Goal: Information Seeking & Learning: Learn about a topic

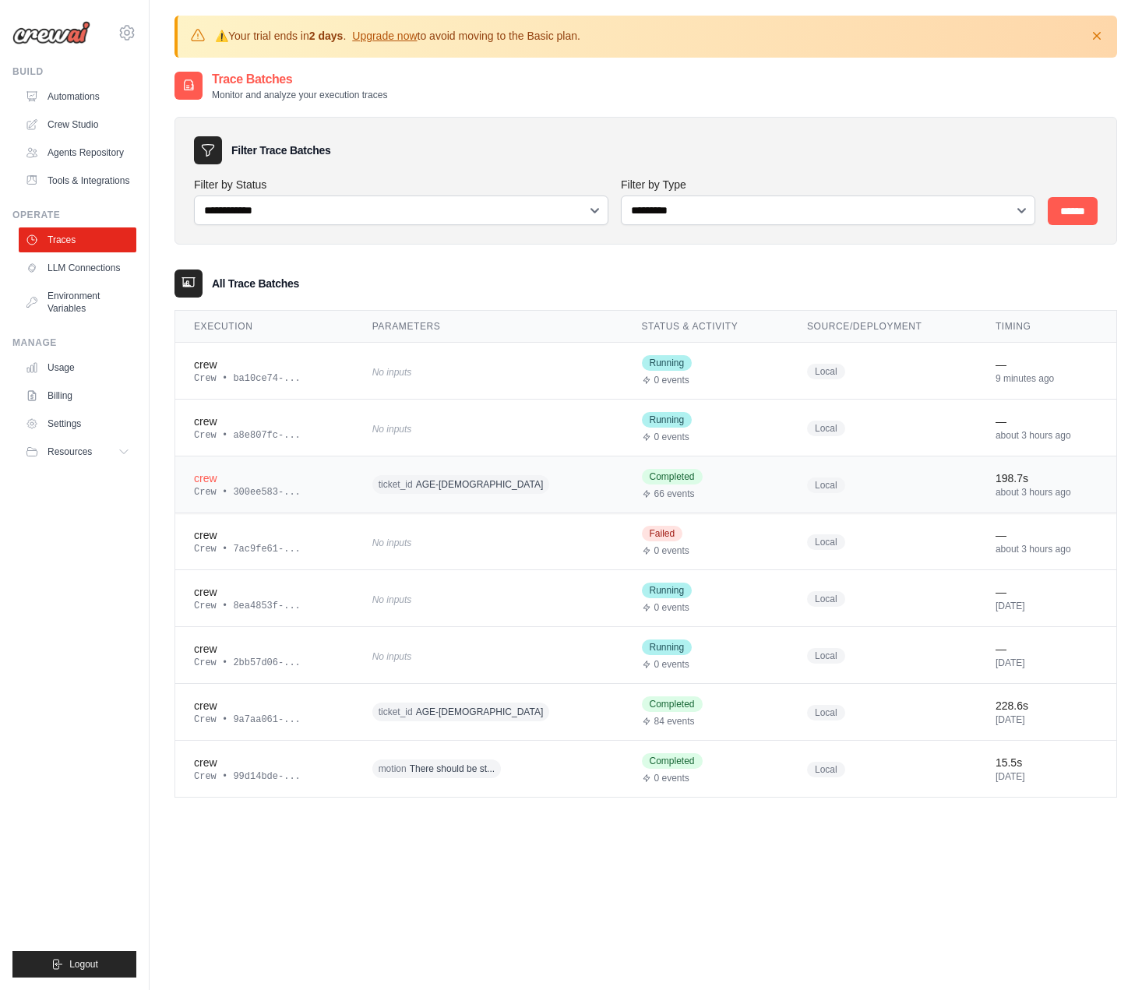
click at [282, 481] on div "crew" at bounding box center [264, 478] width 141 height 16
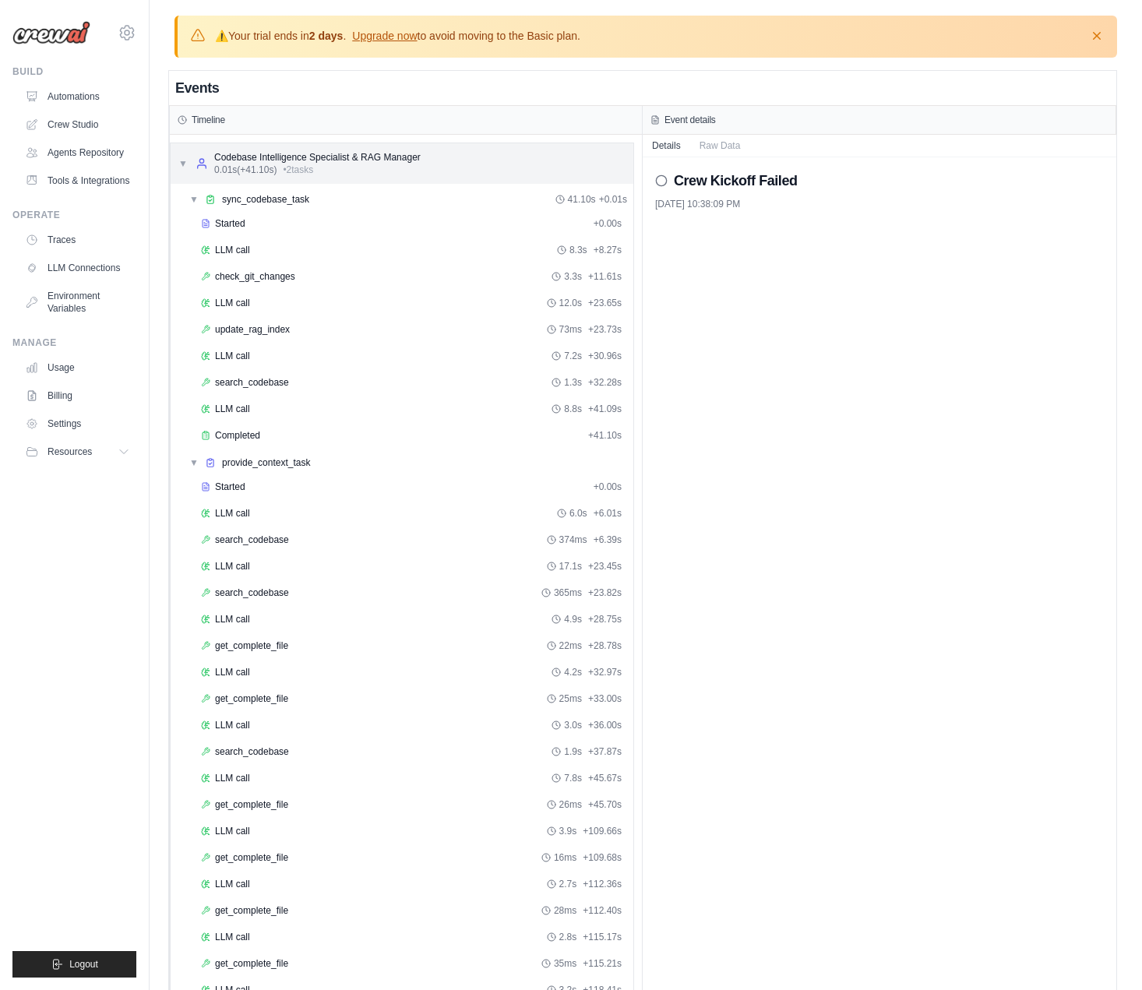
click at [181, 162] on span "▼" at bounding box center [182, 163] width 9 height 12
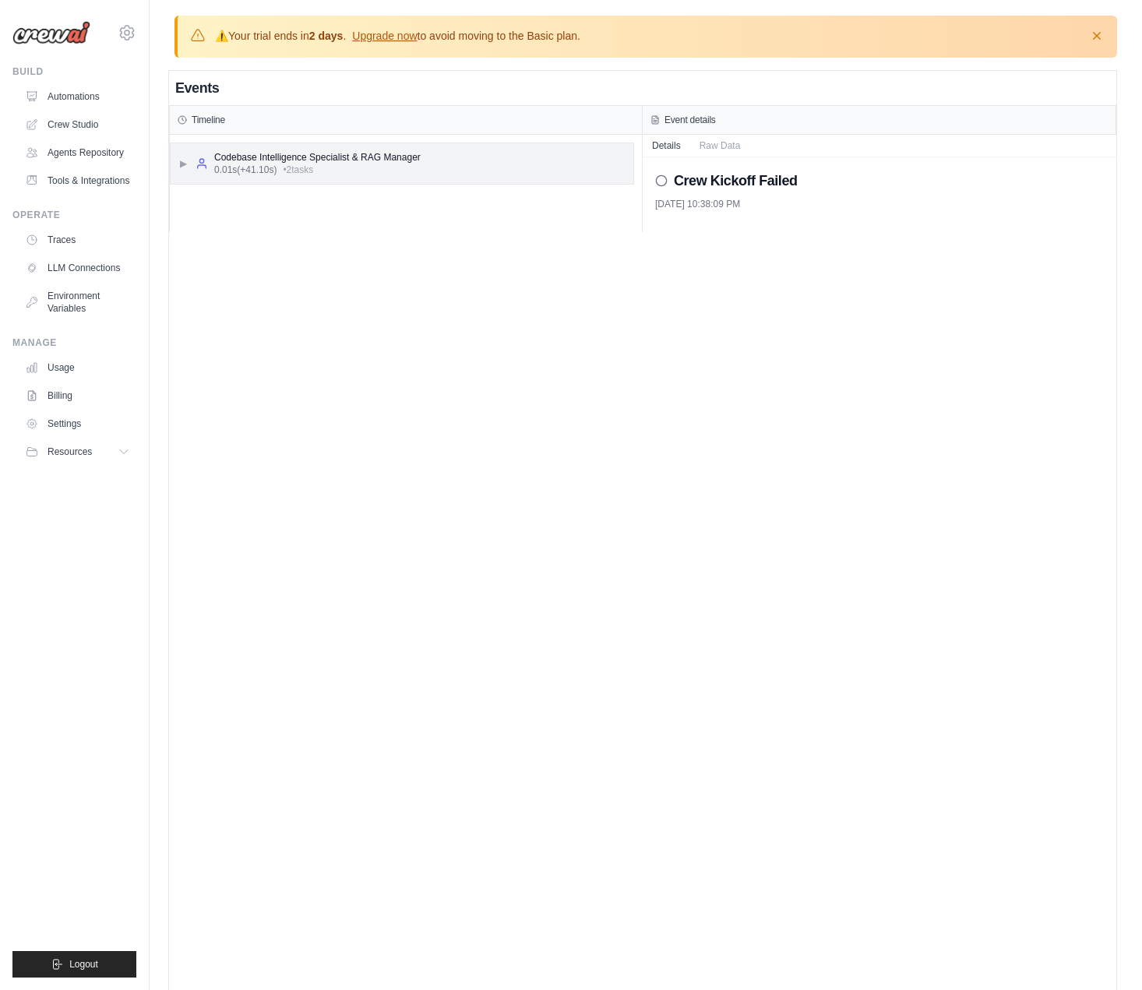
click at [181, 162] on span "▶" at bounding box center [182, 163] width 9 height 12
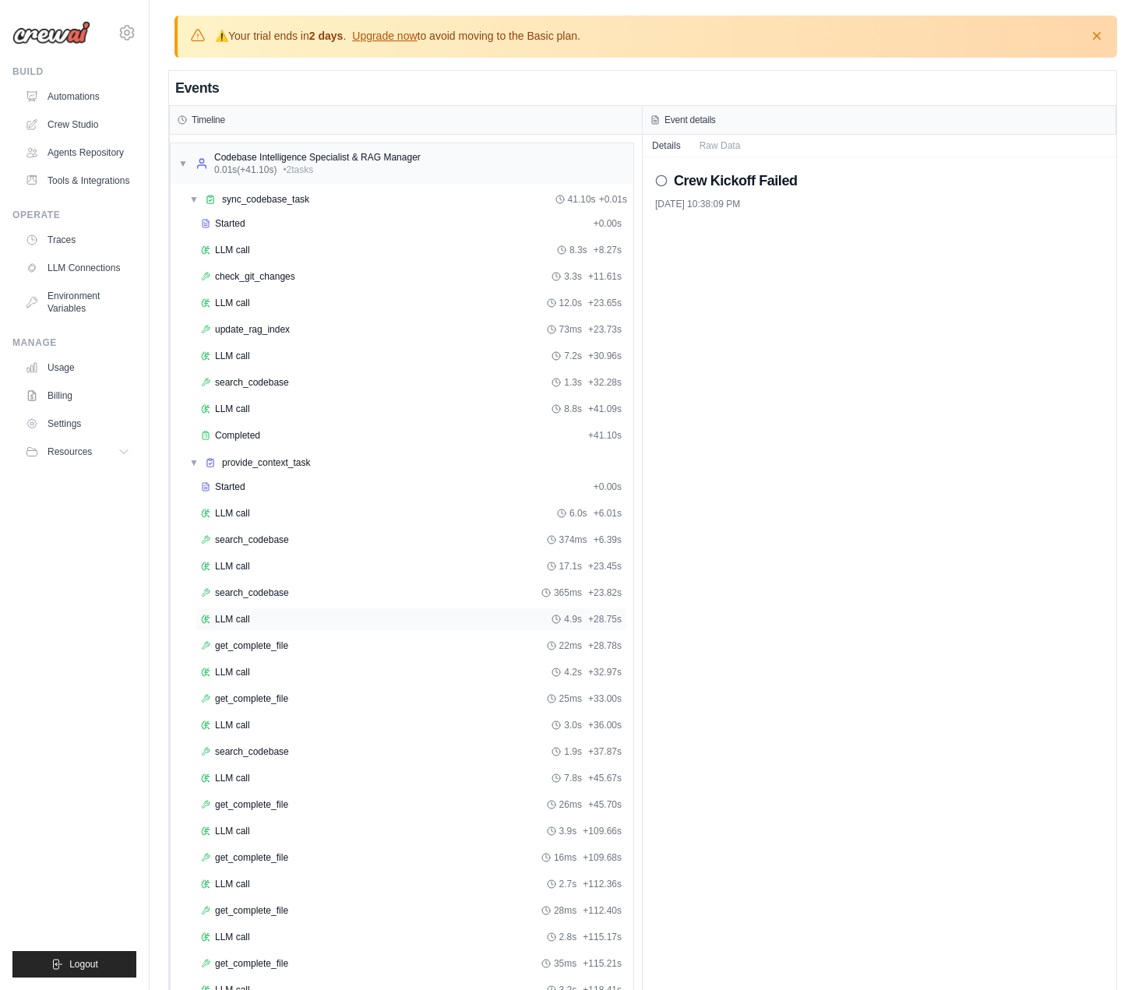
scroll to position [104, 0]
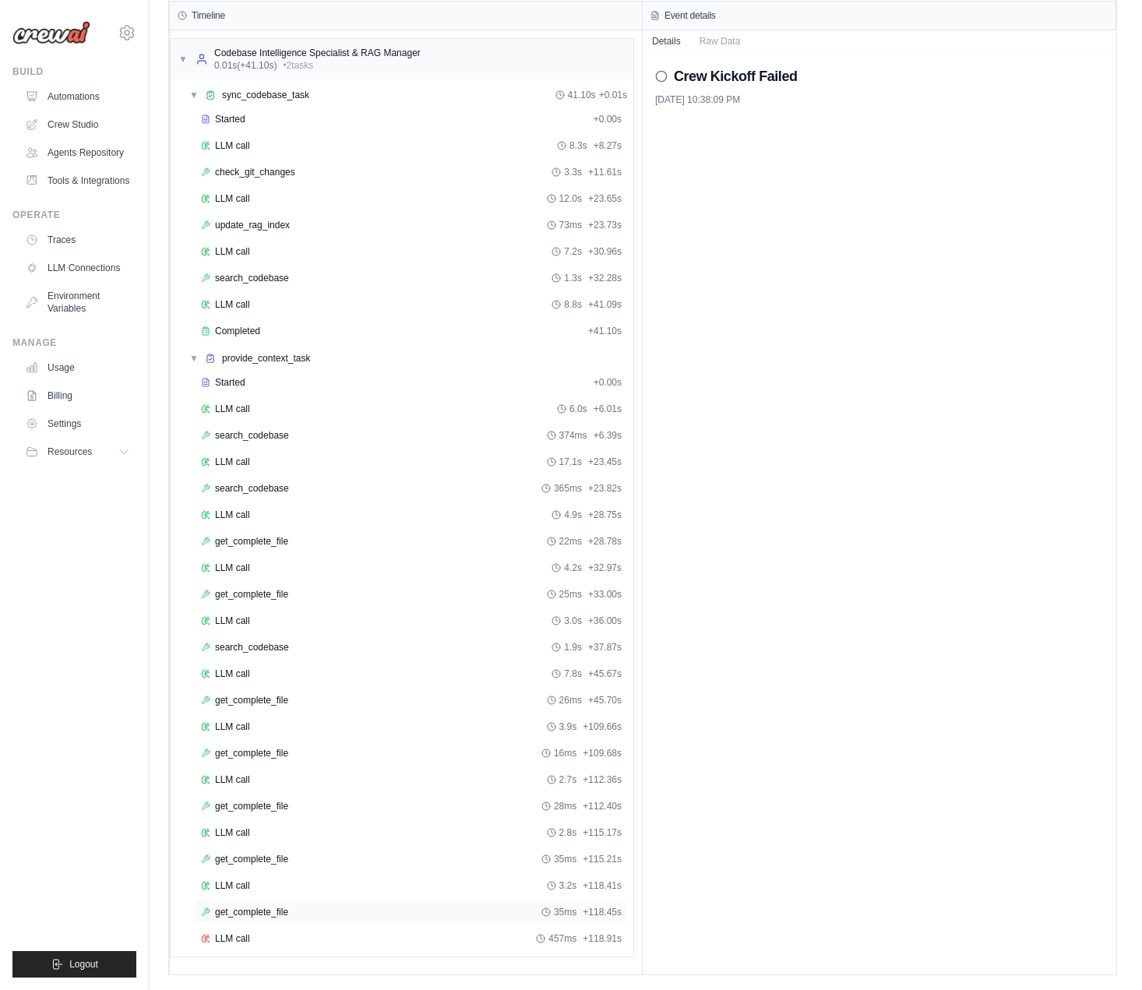
click at [259, 914] on span "get_complete_file" at bounding box center [251, 912] width 73 height 12
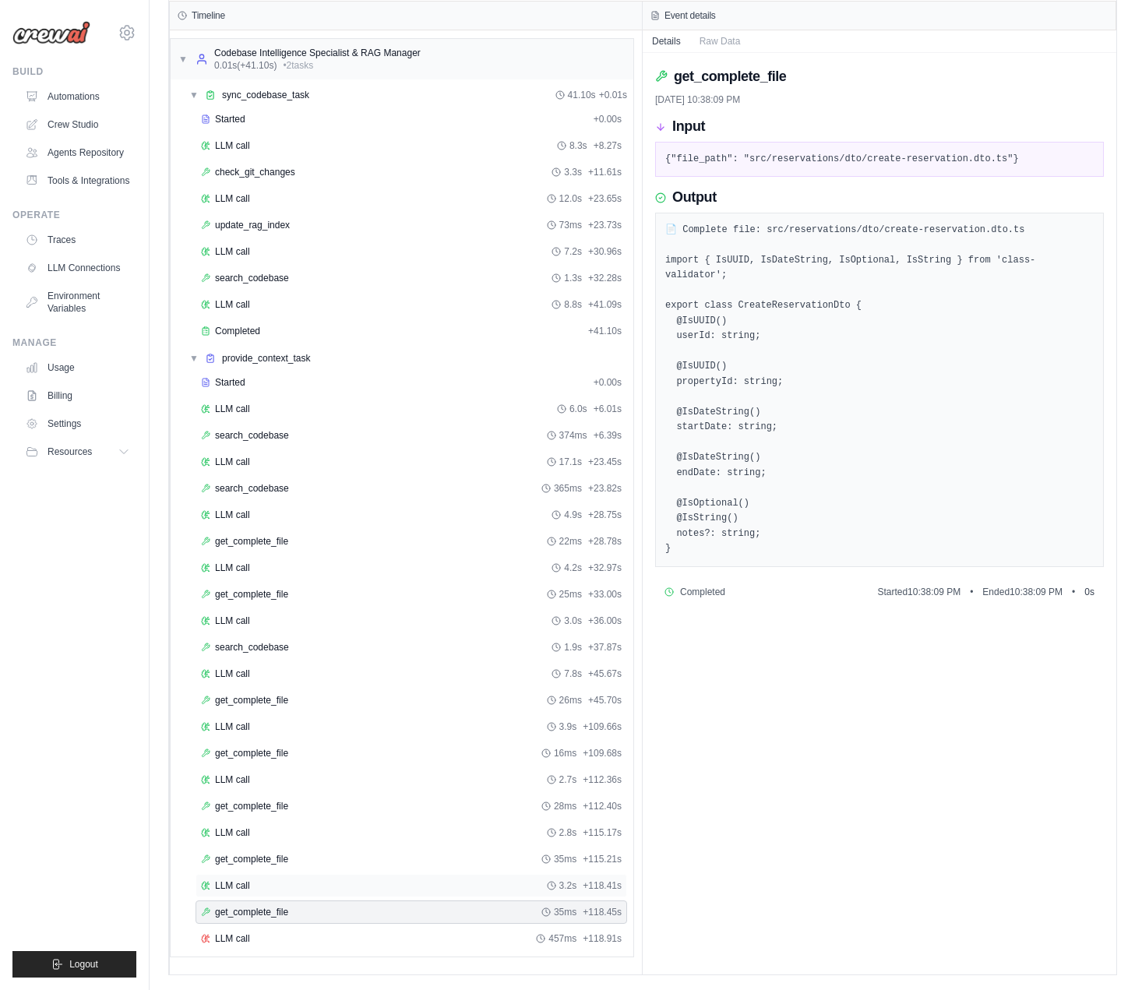
click at [248, 885] on span "LLM call" at bounding box center [232, 885] width 35 height 12
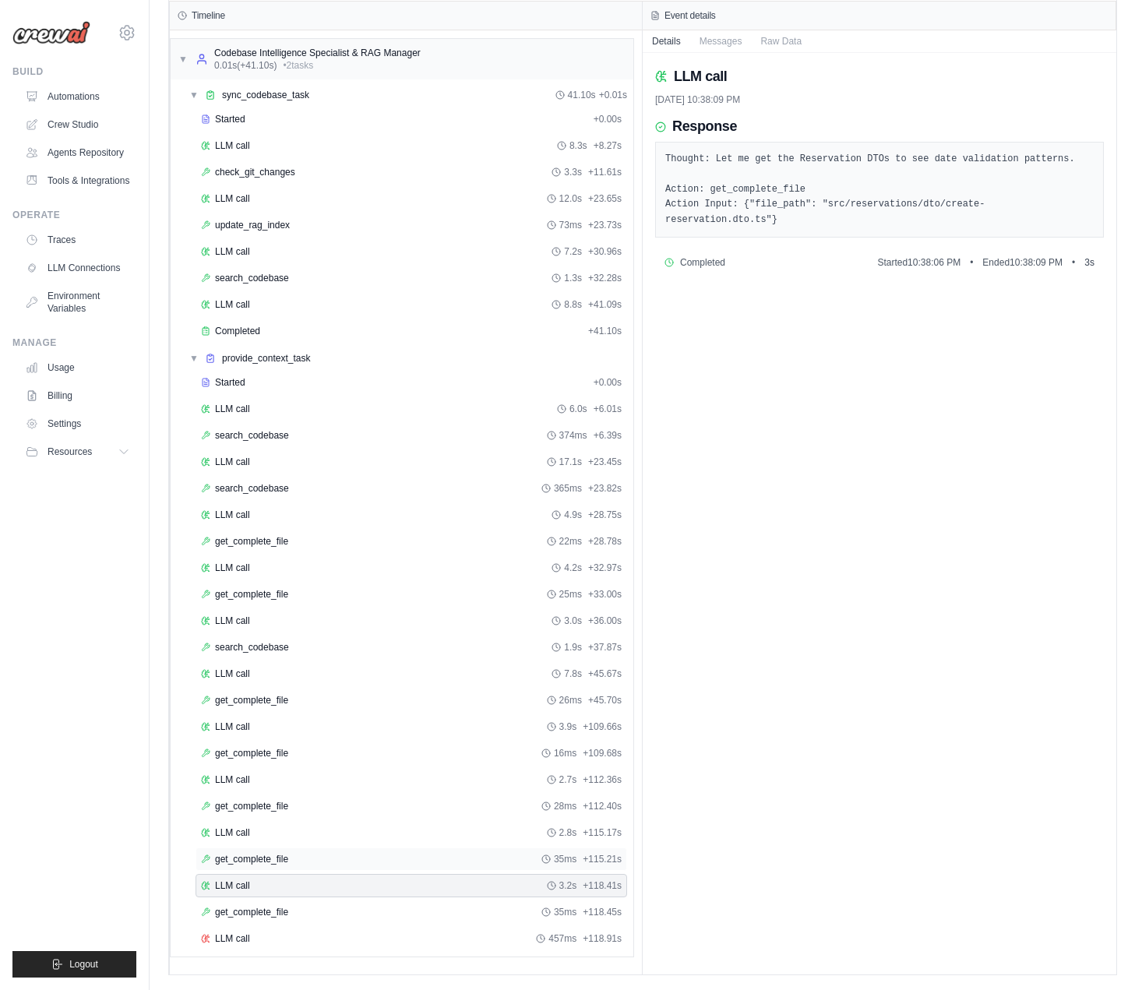
click at [245, 853] on span "get_complete_file" at bounding box center [251, 859] width 73 height 12
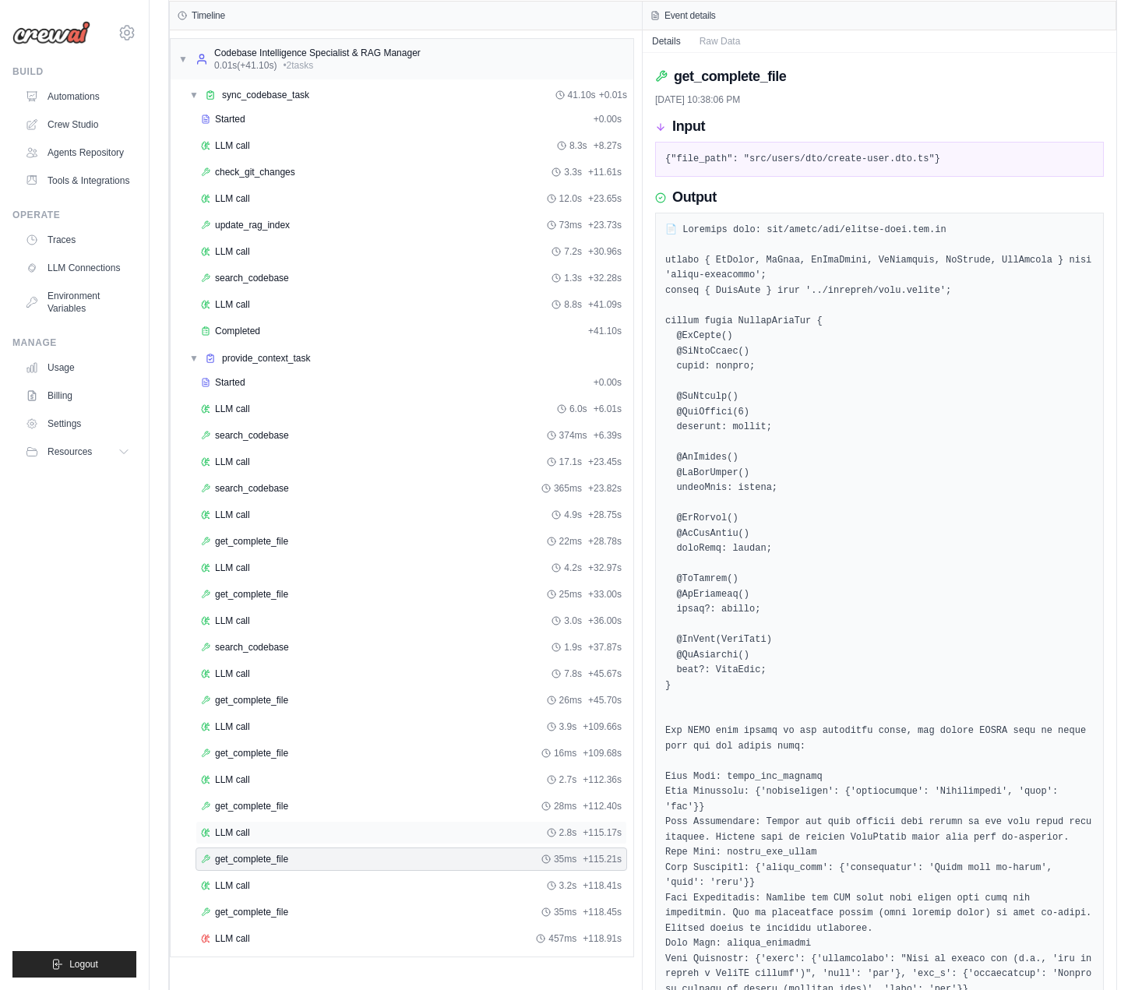
click at [242, 822] on div "LLM call 2.8s + 115.17s" at bounding box center [410, 832] width 431 height 23
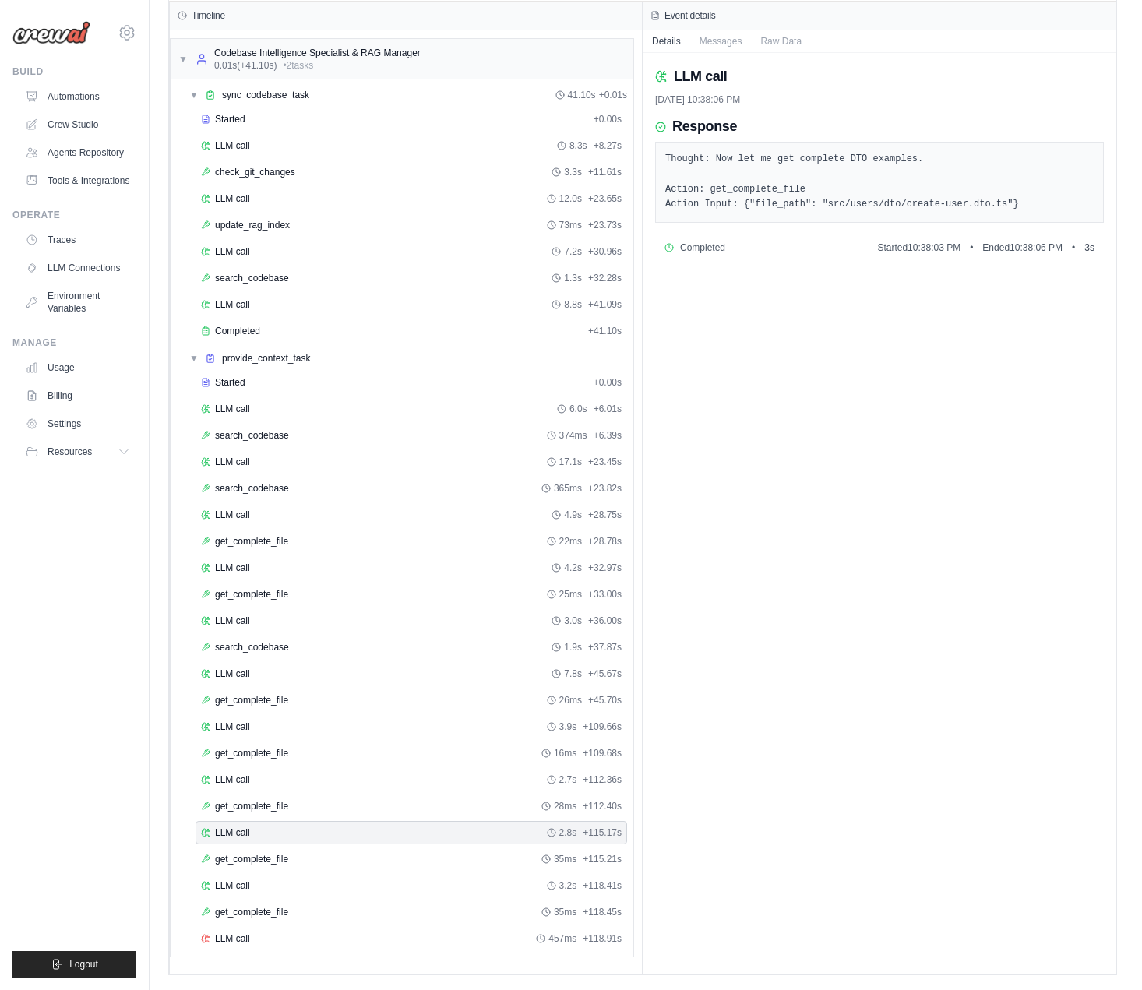
scroll to position [0, 0]
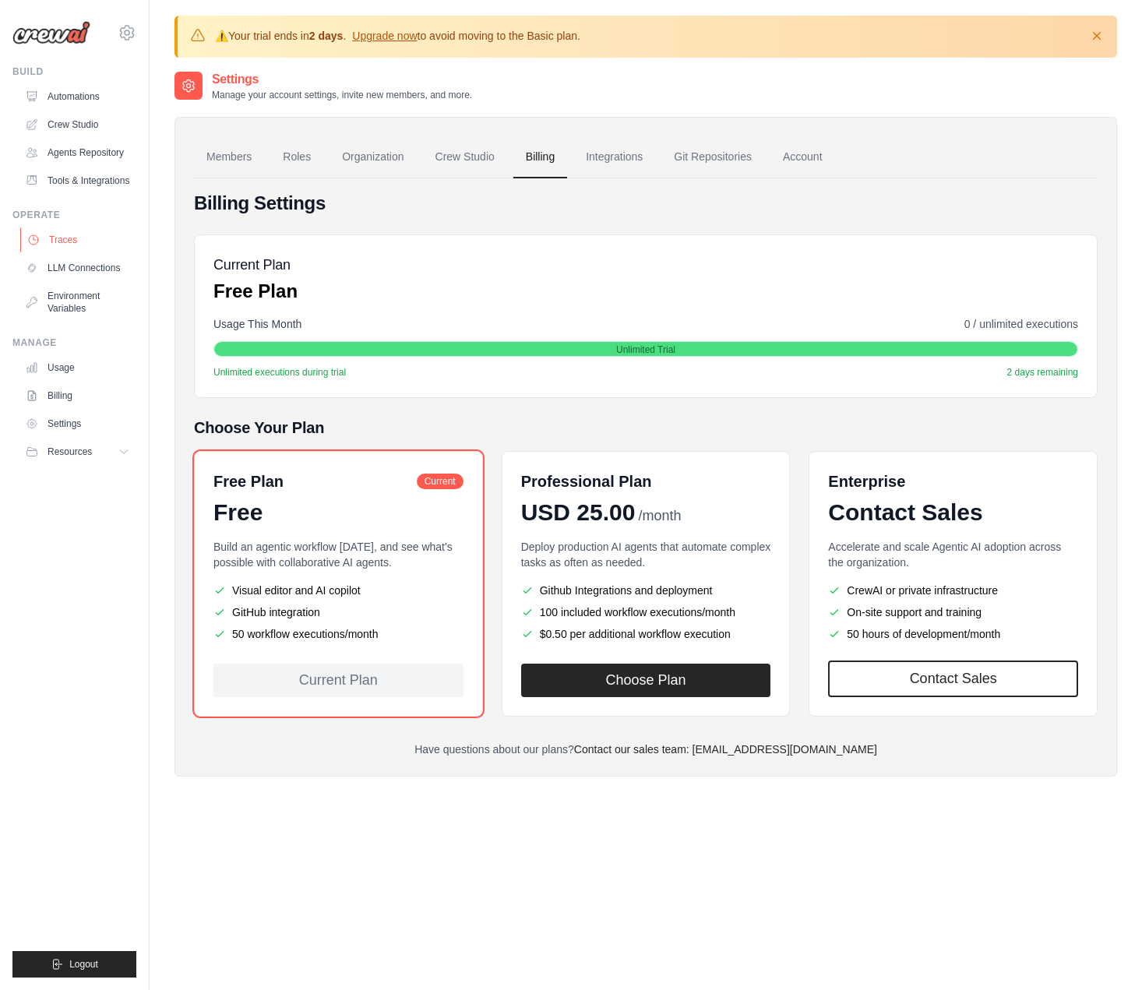
click at [86, 230] on link "Traces" at bounding box center [79, 239] width 118 height 25
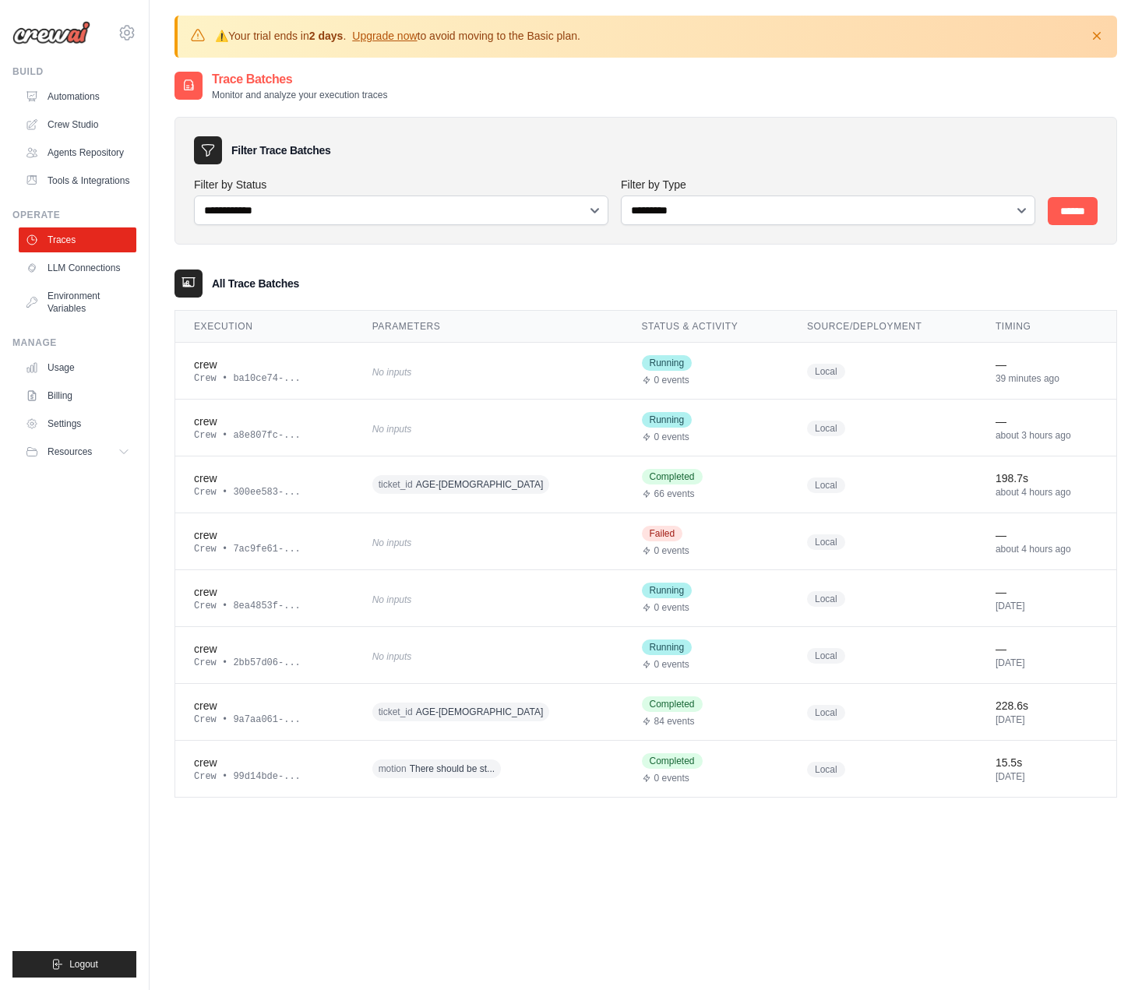
click at [86, 230] on link "Traces" at bounding box center [78, 239] width 118 height 25
